Goal: Task Accomplishment & Management: Manage account settings

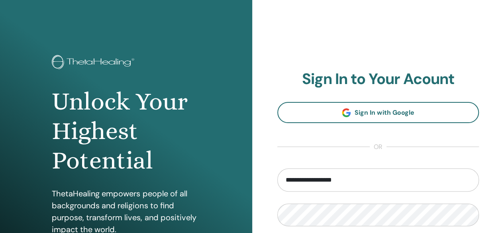
type input "**********"
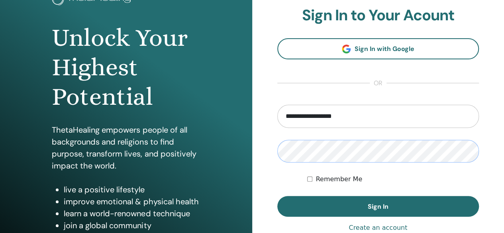
scroll to position [66, 0]
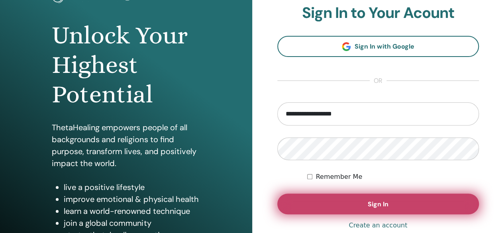
click at [380, 204] on span "Sign In" at bounding box center [378, 204] width 21 height 8
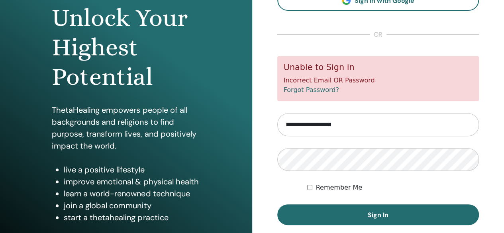
scroll to position [88, 0]
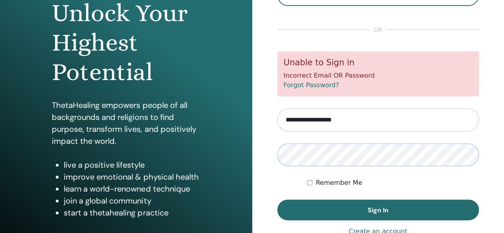
click at [277, 200] on button "Sign In" at bounding box center [378, 210] width 202 height 21
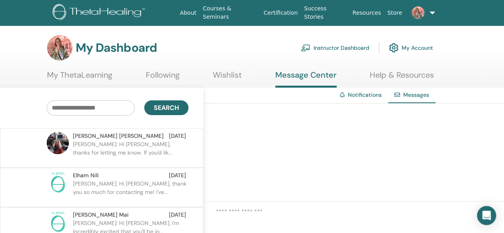
click at [418, 11] on img at bounding box center [418, 12] width 13 height 13
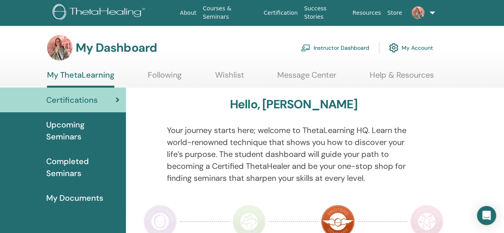
click at [339, 44] on link "Instructor Dashboard" at bounding box center [335, 48] width 69 height 18
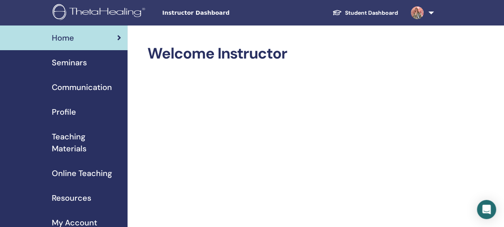
click at [69, 65] on span "Seminars" at bounding box center [69, 63] width 35 height 12
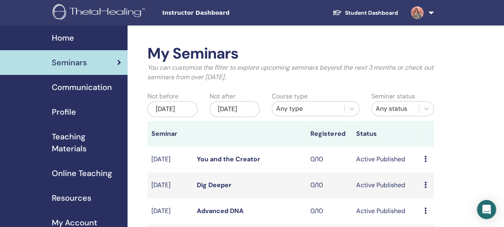
click at [416, 13] on img at bounding box center [417, 12] width 13 height 13
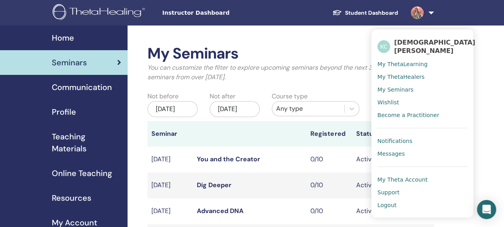
click at [383, 202] on span "Logout" at bounding box center [386, 205] width 19 height 7
